Goal: Task Accomplishment & Management: Use online tool/utility

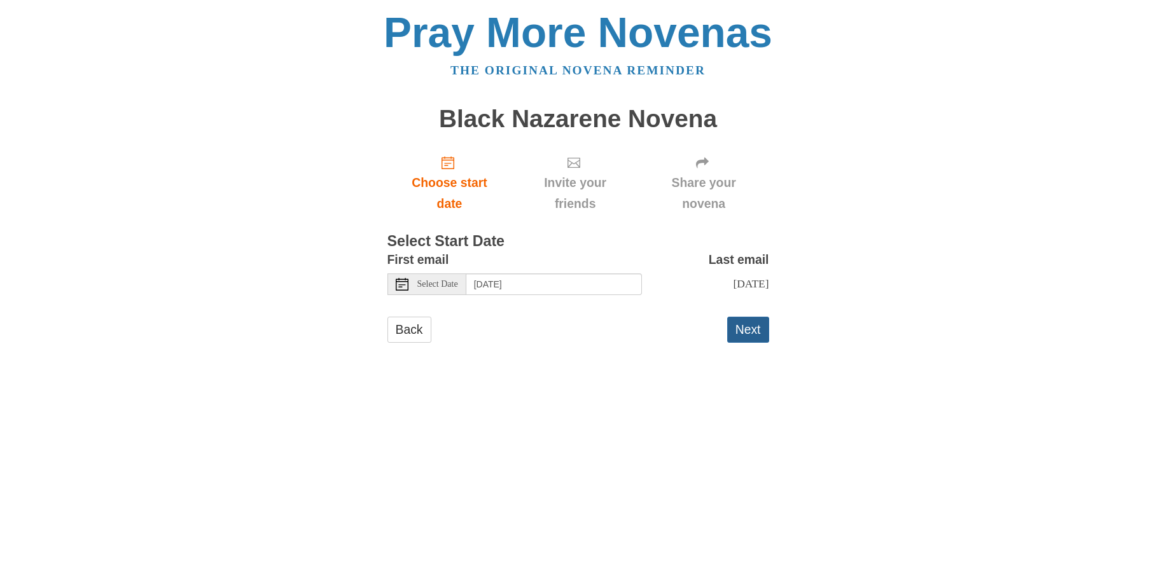
click at [743, 330] on button "Next" at bounding box center [748, 330] width 42 height 26
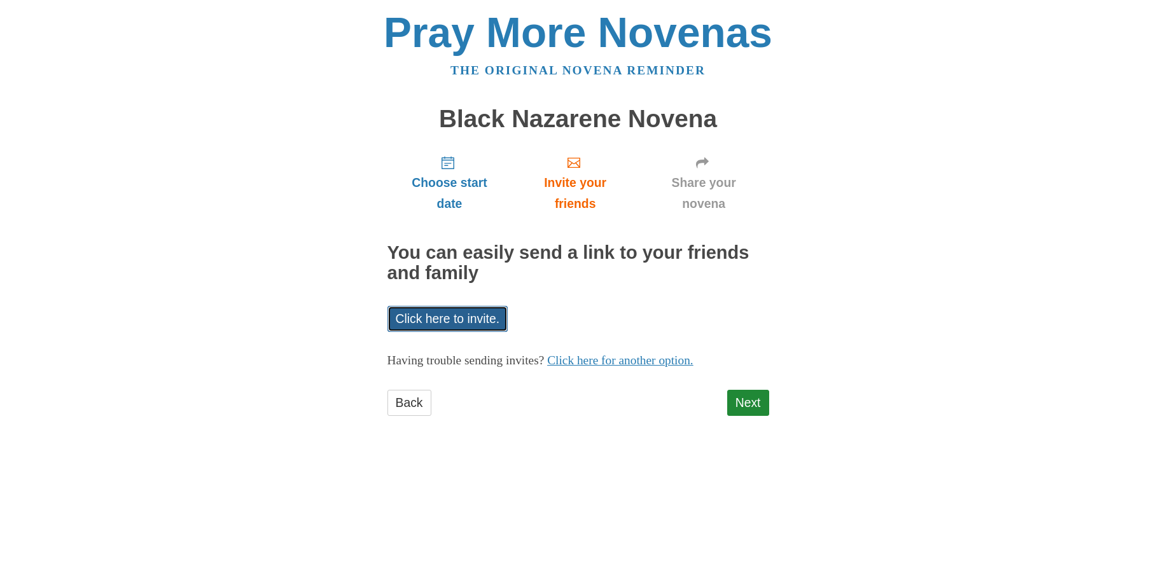
click at [449, 317] on link "Click here to invite." at bounding box center [447, 319] width 121 height 26
click at [744, 405] on link "Next" at bounding box center [748, 403] width 42 height 26
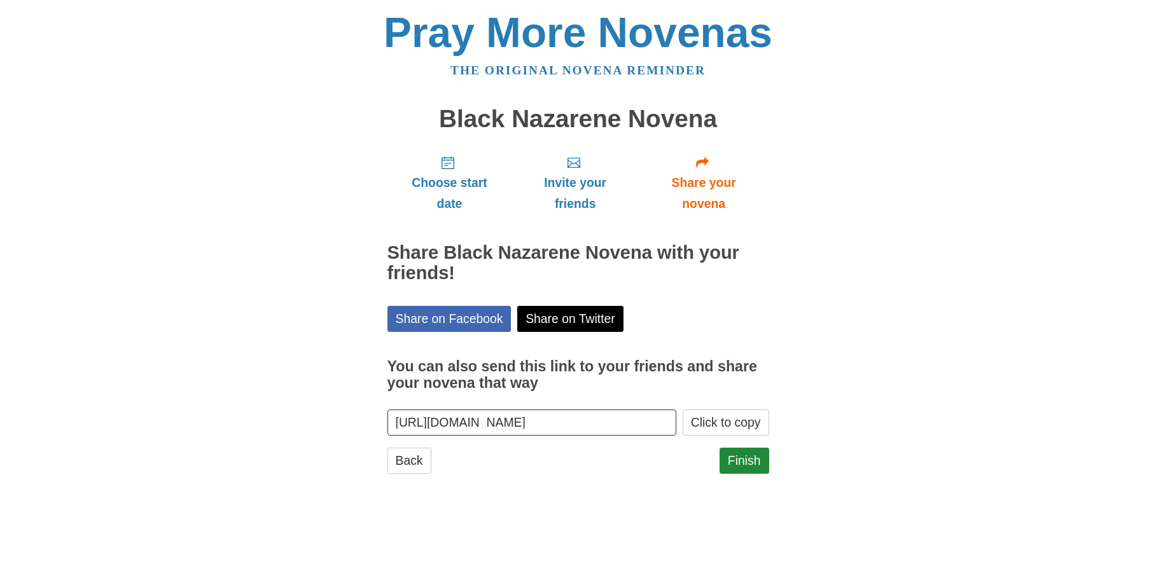
click at [607, 423] on input "https://www.praymorenovenas.com/black-nazarene-novena/1218127" at bounding box center [531, 423] width 289 height 26
click at [737, 422] on button "Click to copy" at bounding box center [725, 423] width 86 height 26
click at [743, 462] on link "Finish" at bounding box center [744, 461] width 50 height 26
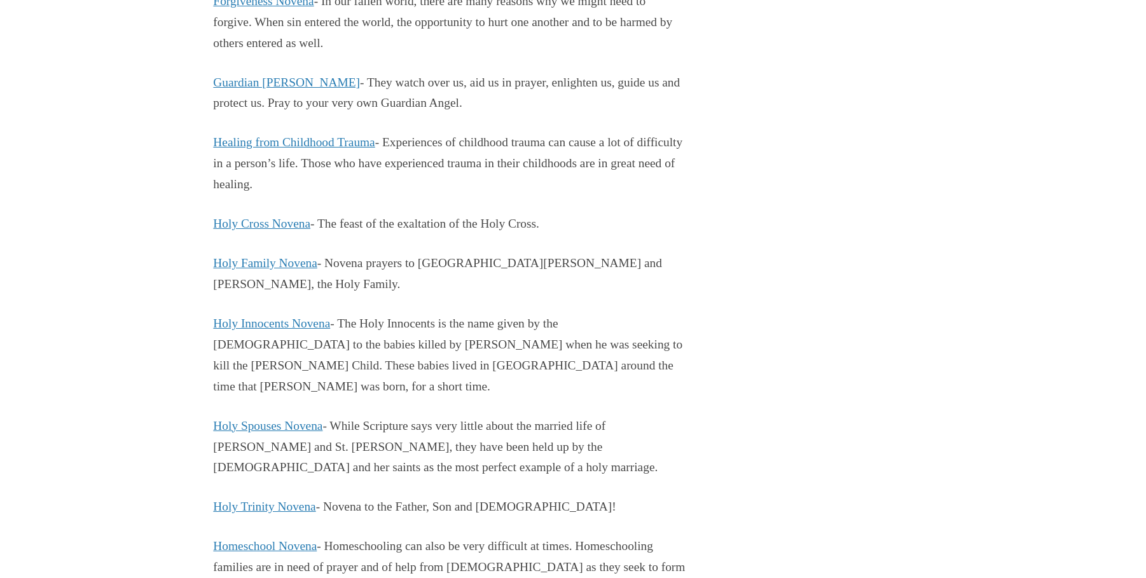
scroll to position [1941, 0]
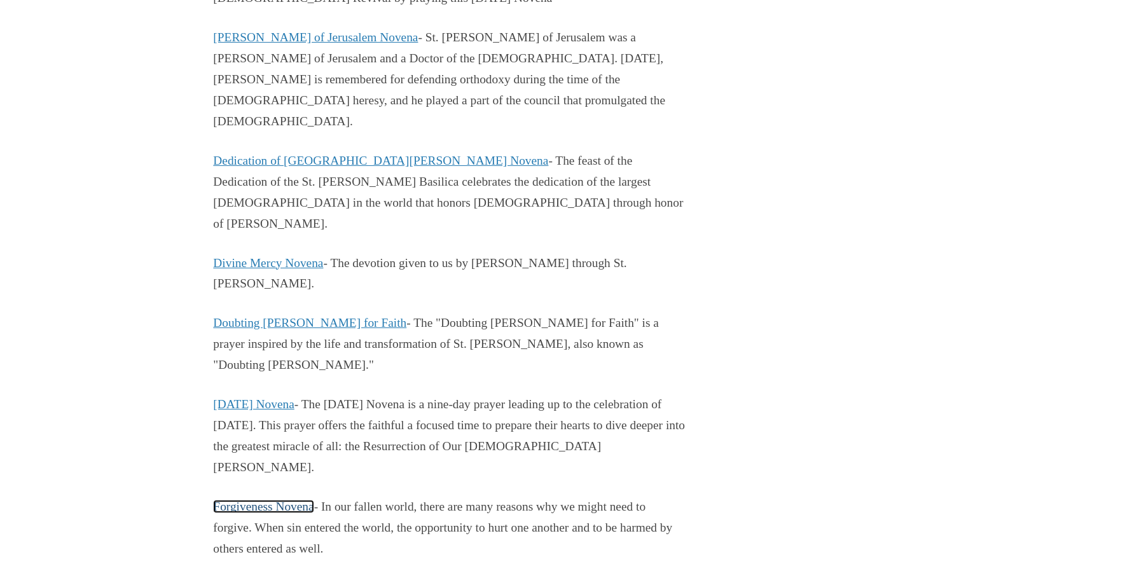
click at [258, 500] on link "Forgiveness Novena" at bounding box center [263, 506] width 100 height 13
